Goal: Complete application form

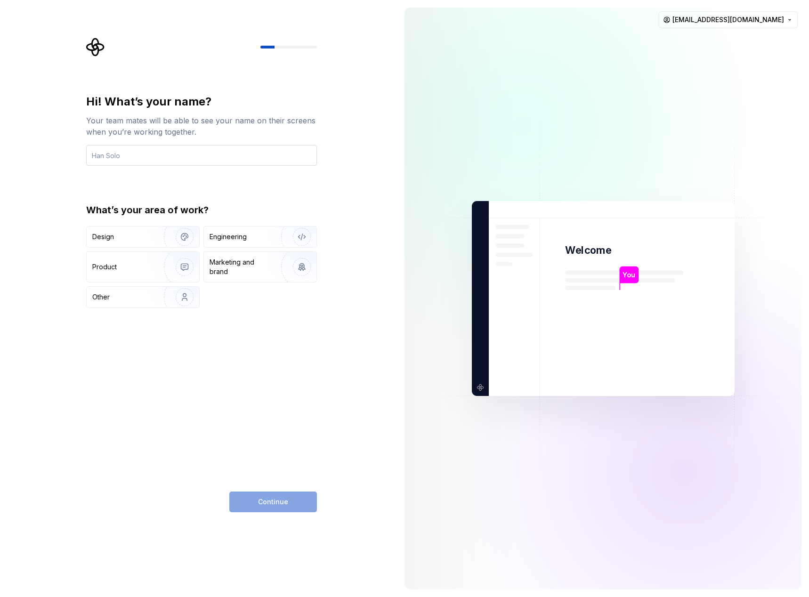
click at [120, 159] on input "text" at bounding box center [201, 155] width 231 height 21
click at [117, 151] on input "text" at bounding box center [201, 155] width 231 height 21
click at [488, 298] on img at bounding box center [602, 298] width 381 height 445
click at [238, 155] on input "text" at bounding box center [201, 155] width 231 height 21
type input "anil"
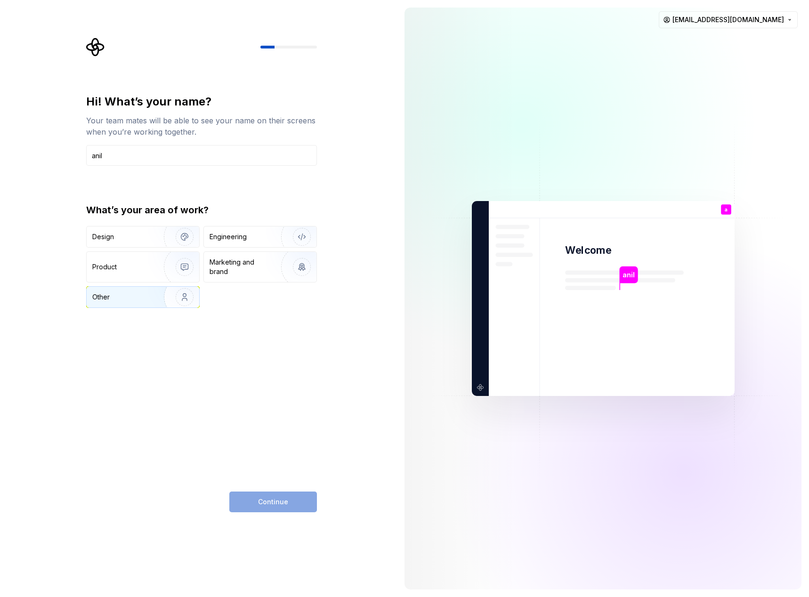
click at [112, 304] on div "Other" at bounding box center [143, 297] width 113 height 21
click at [277, 498] on span "Continue" at bounding box center [273, 501] width 30 height 9
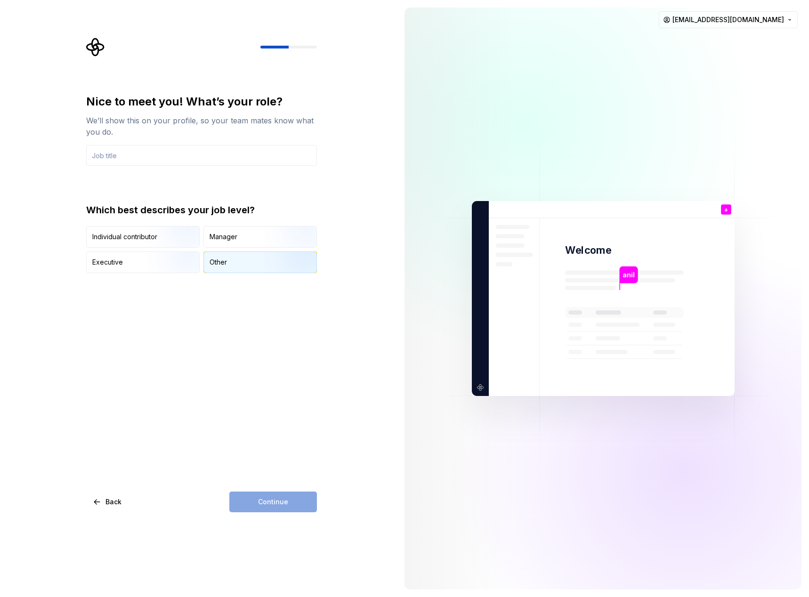
click at [256, 256] on div "Other" at bounding box center [260, 262] width 113 height 21
click at [236, 153] on input "text" at bounding box center [201, 155] width 231 height 21
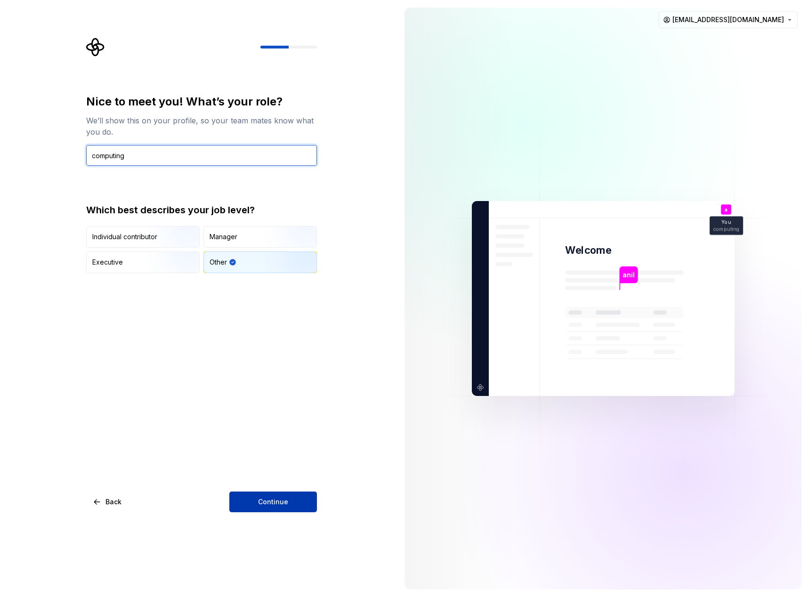
type input "computing"
click at [274, 502] on span "Continue" at bounding box center [273, 501] width 30 height 9
